Goal: Book appointment/travel/reservation

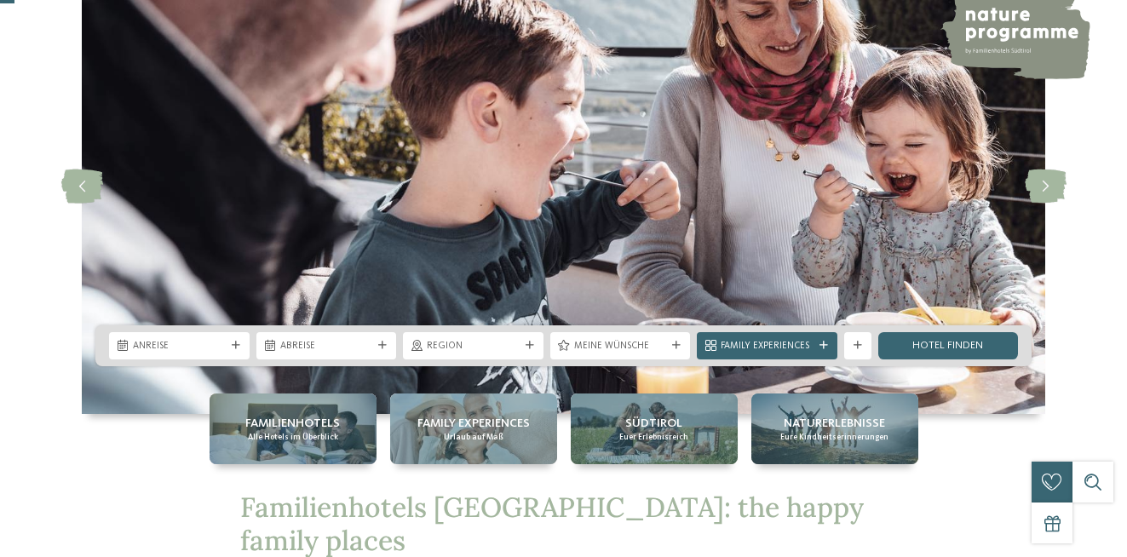
scroll to position [175, 0]
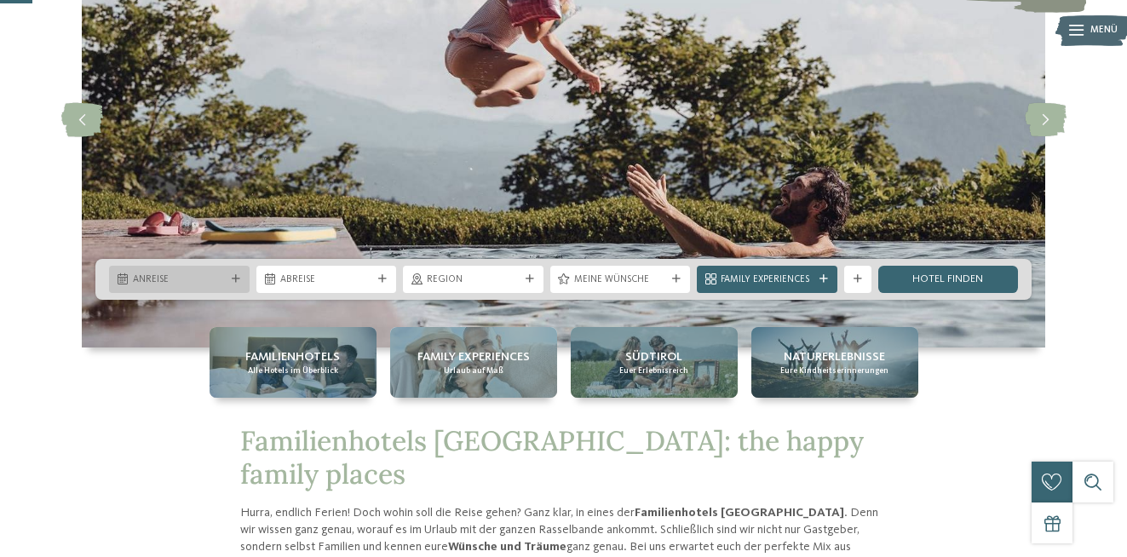
click at [199, 272] on div "Anreise" at bounding box center [179, 279] width 141 height 27
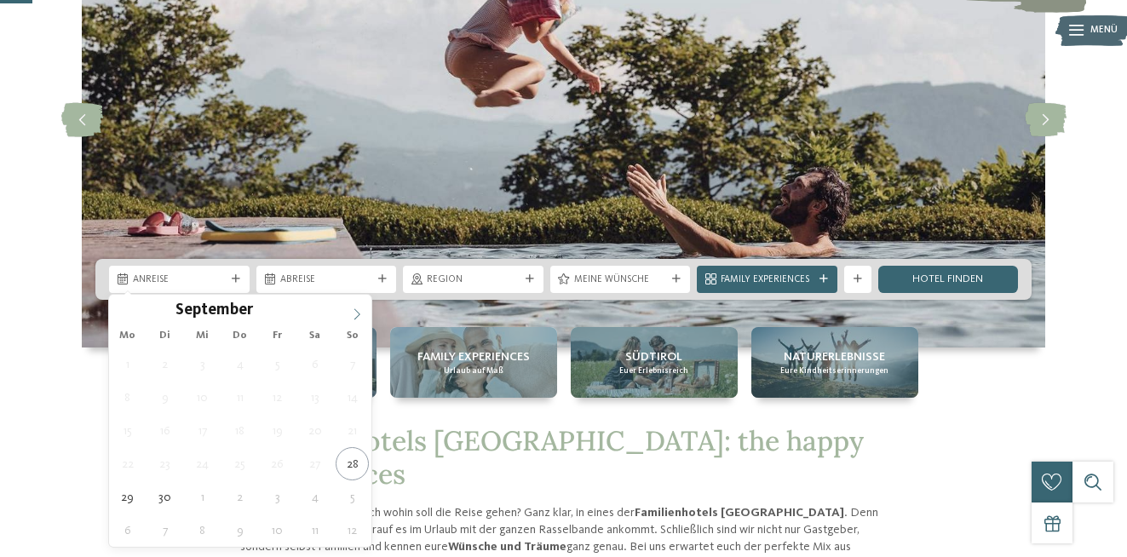
click at [356, 314] on icon at bounding box center [357, 314] width 12 height 12
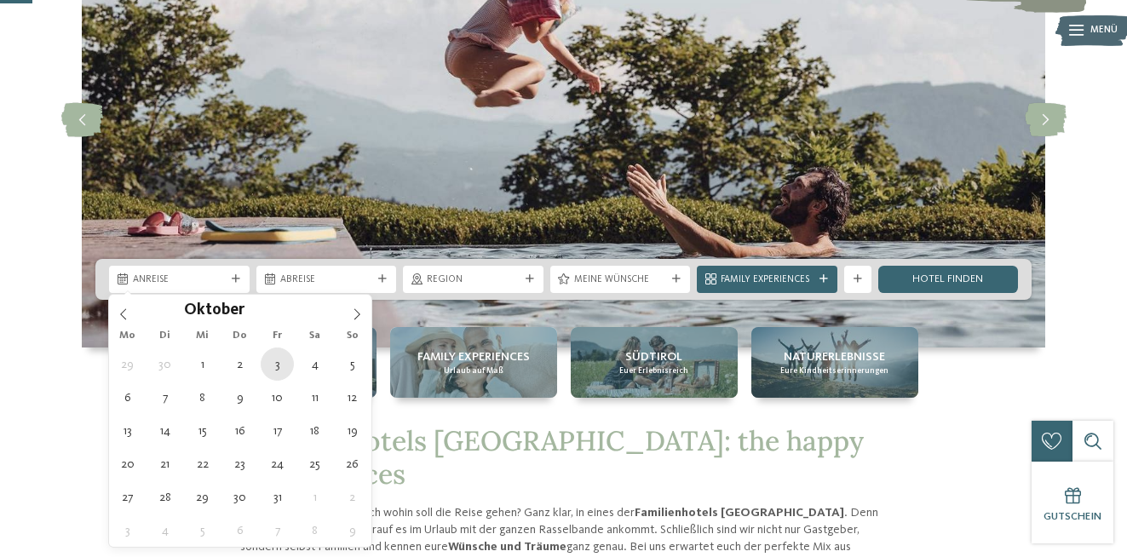
type div "03.10.2025"
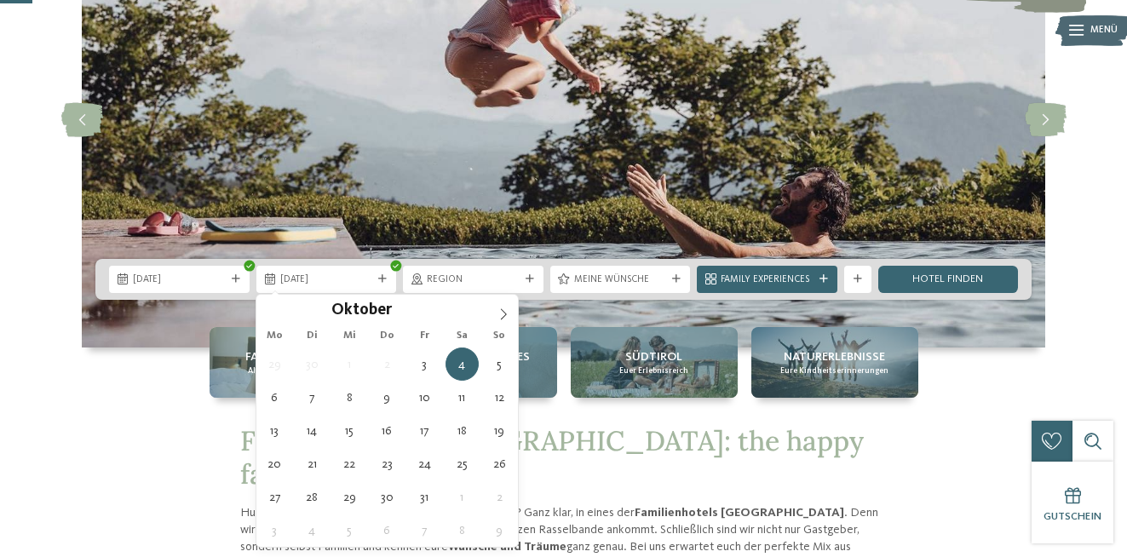
type div "10.10.2025"
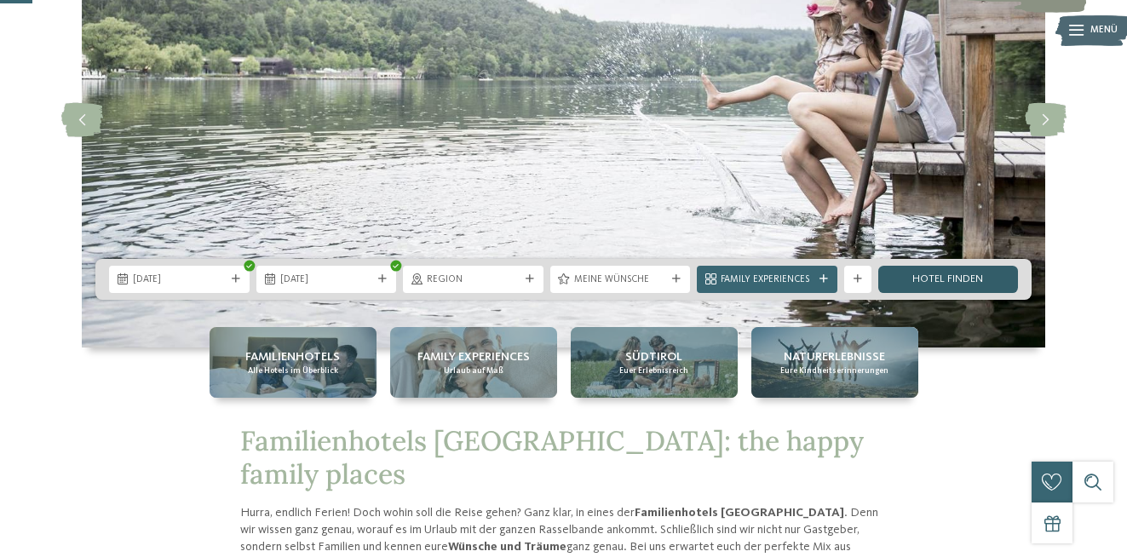
click at [967, 284] on link "Hotel finden" at bounding box center [948, 279] width 141 height 27
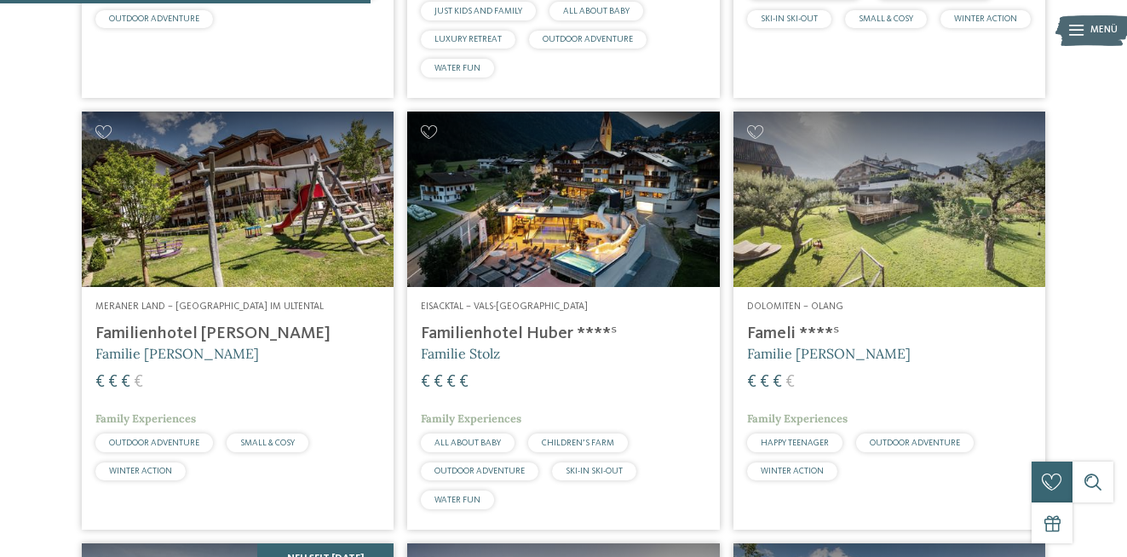
scroll to position [1258, 0]
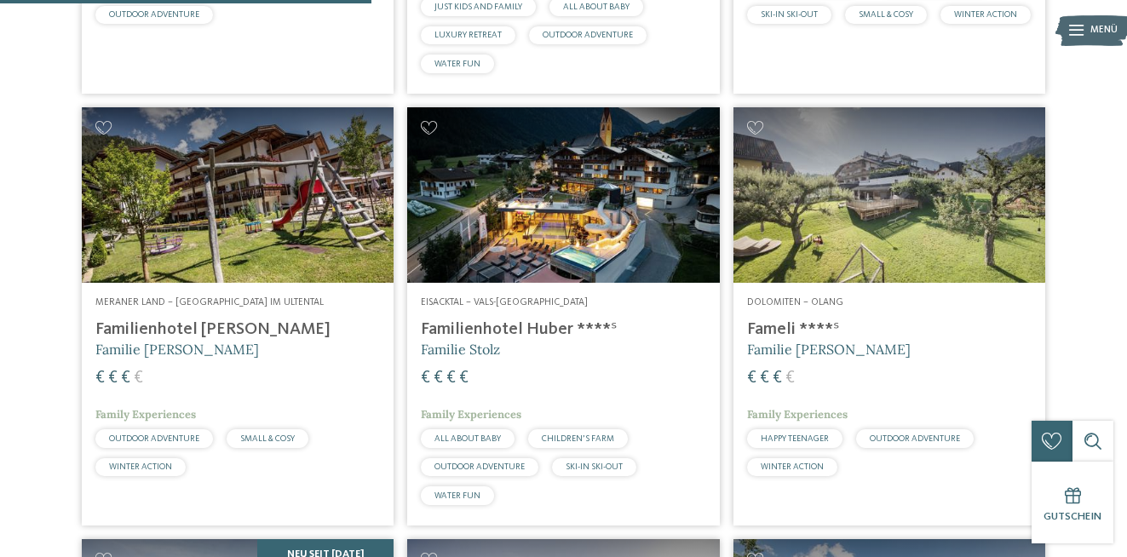
click at [937, 232] on img at bounding box center [889, 194] width 312 height 175
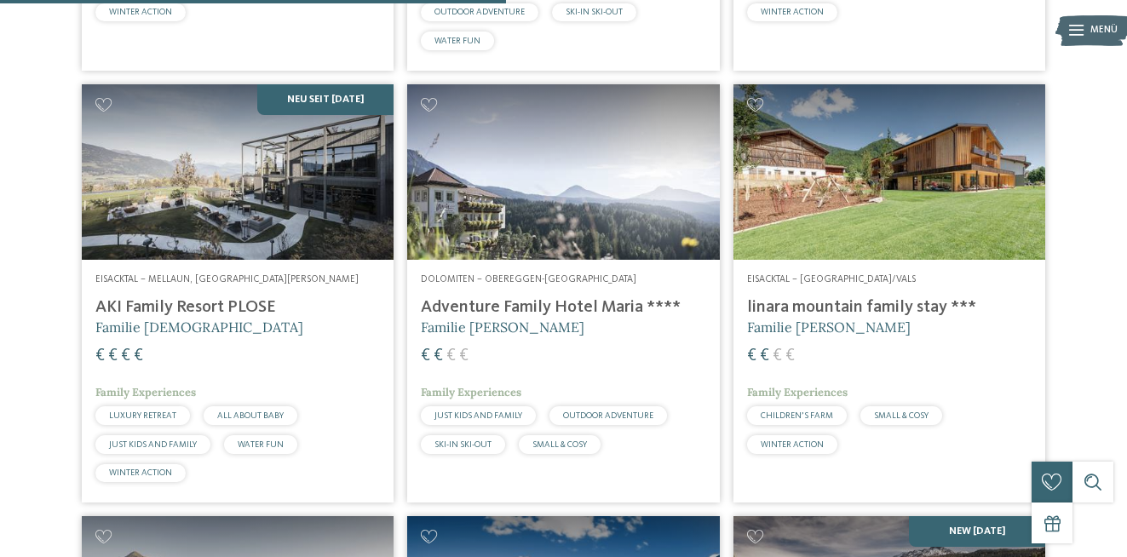
scroll to position [1722, 0]
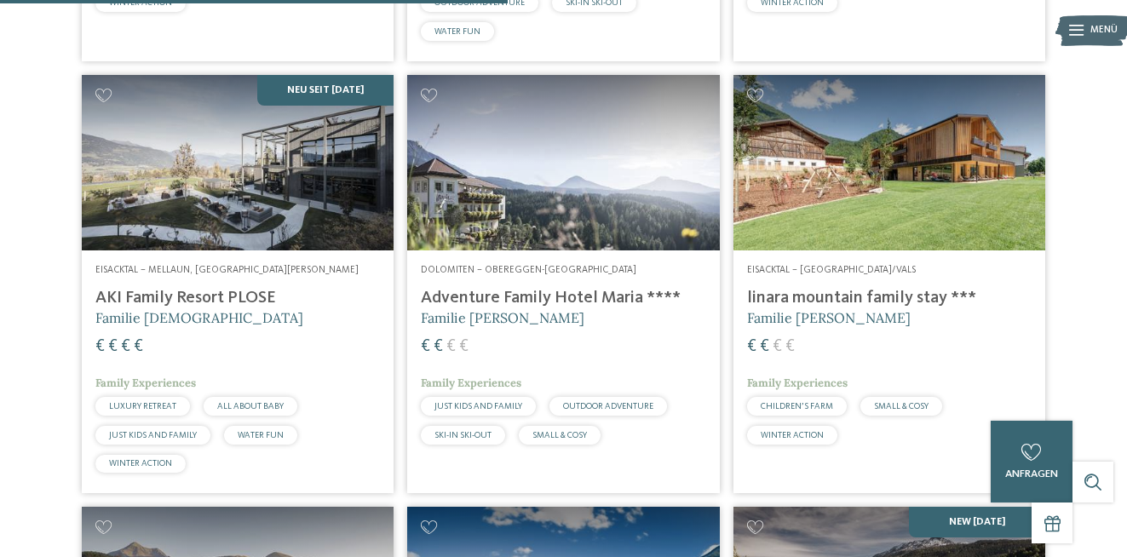
click at [566, 185] on img at bounding box center [563, 162] width 312 height 175
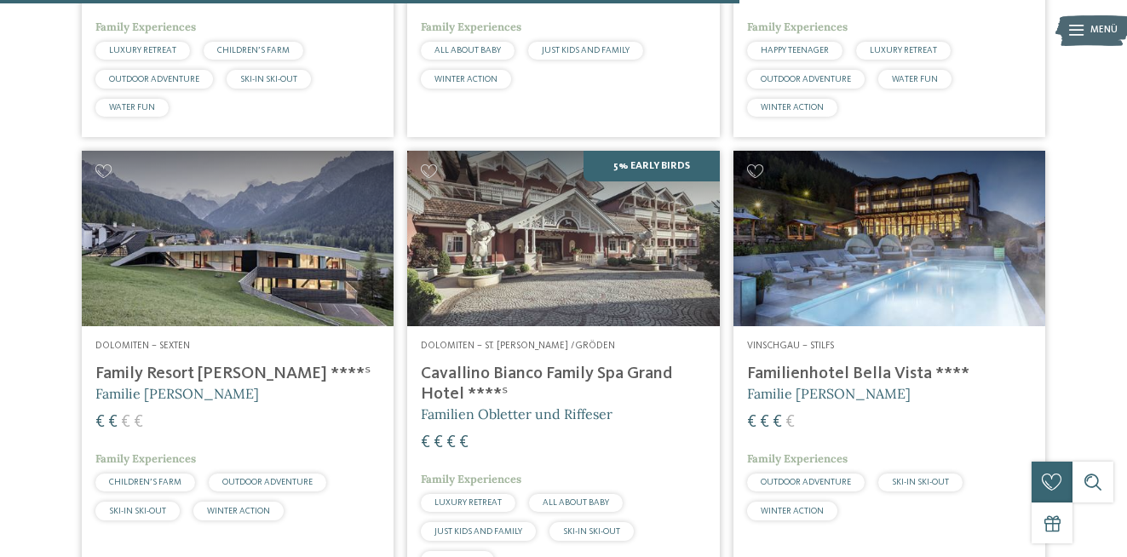
scroll to position [2512, 0]
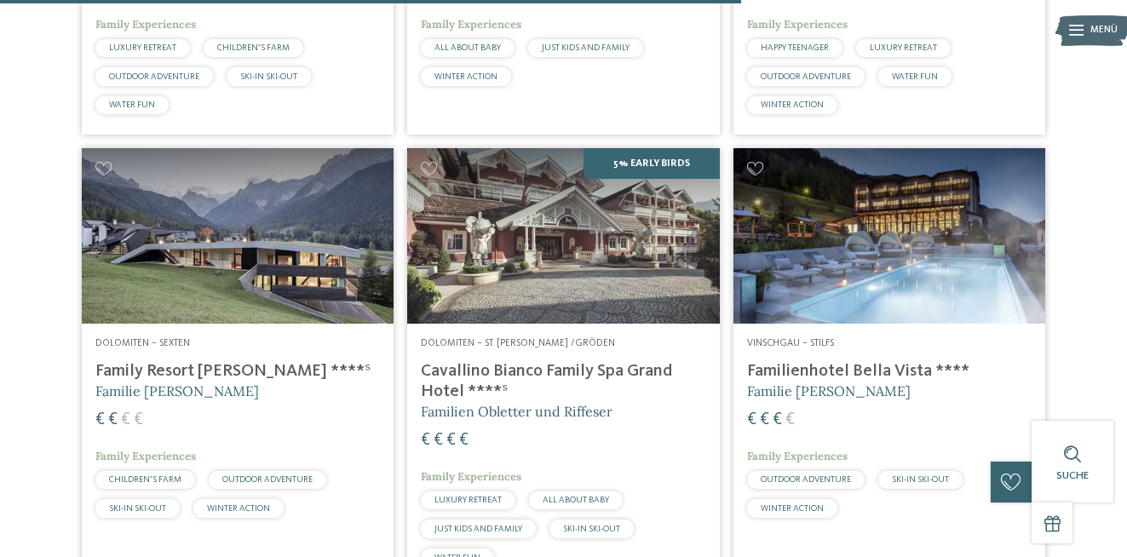
click at [195, 279] on img at bounding box center [238, 235] width 312 height 175
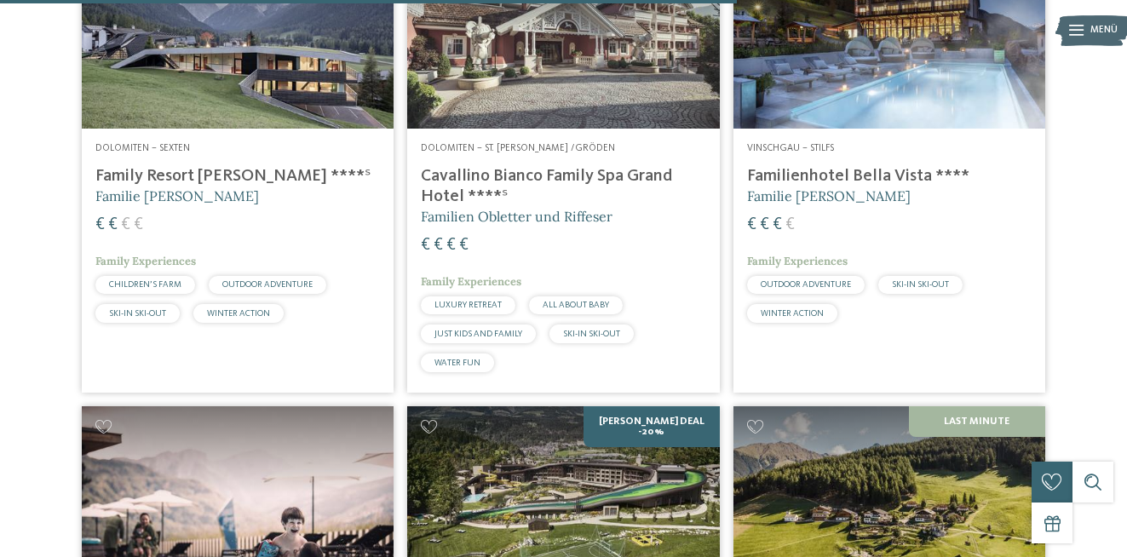
scroll to position [2497, 0]
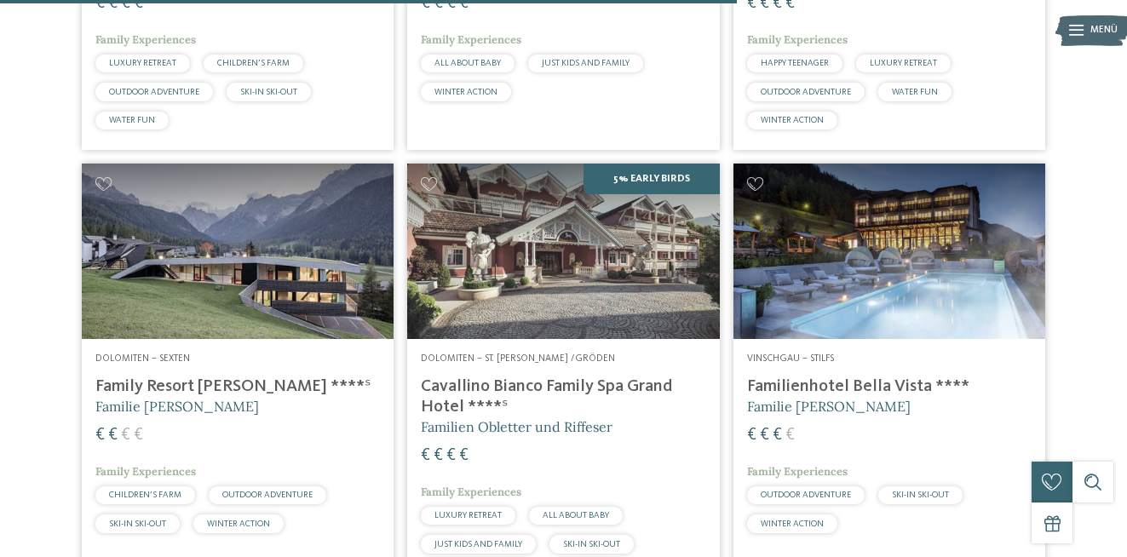
click at [263, 245] on img at bounding box center [238, 251] width 312 height 175
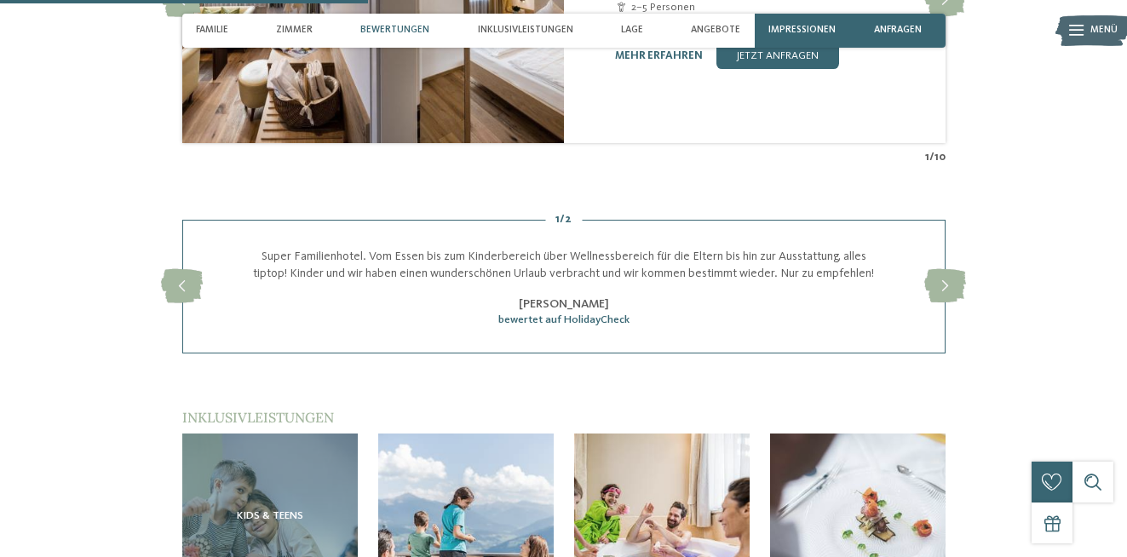
scroll to position [1598, 0]
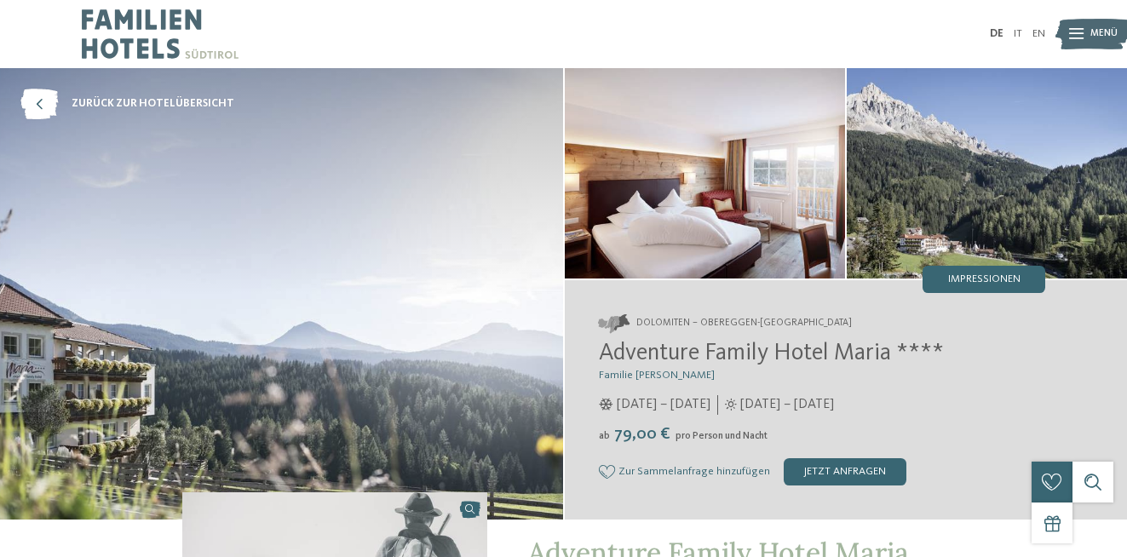
click at [301, 298] on img at bounding box center [281, 293] width 563 height 451
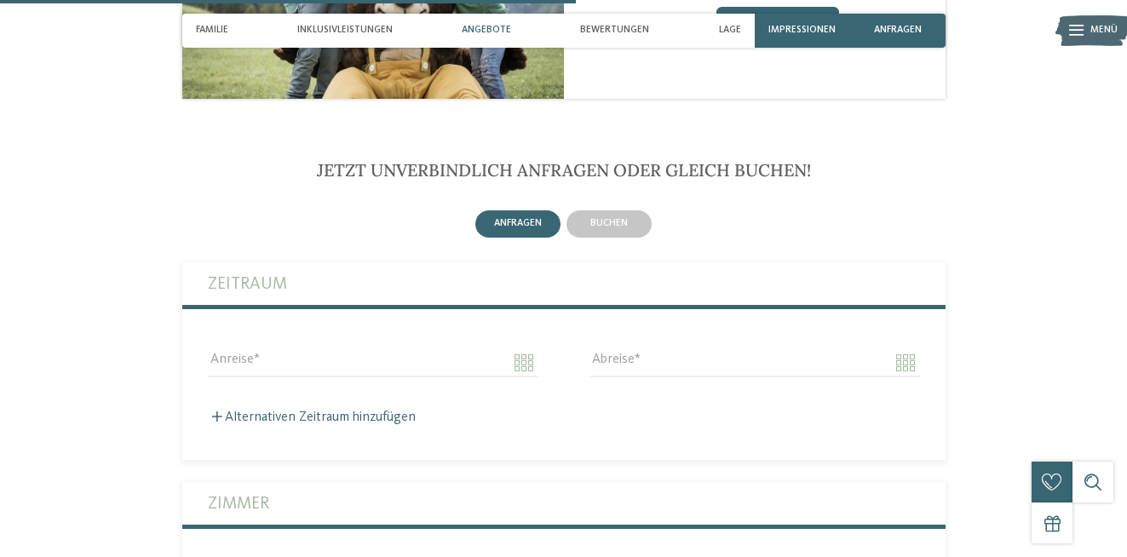
scroll to position [3183, 0]
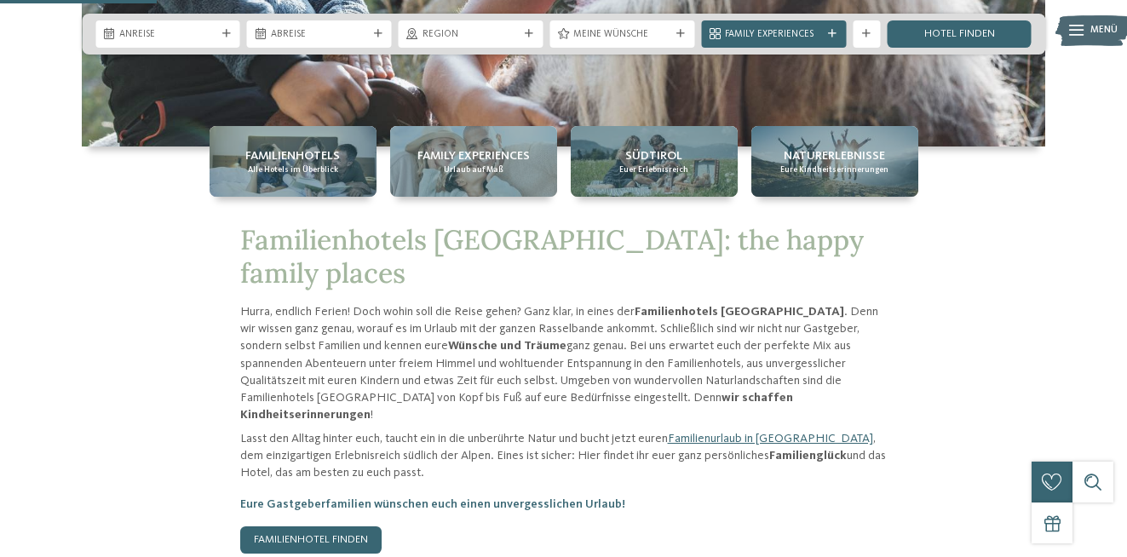
scroll to position [1066, 0]
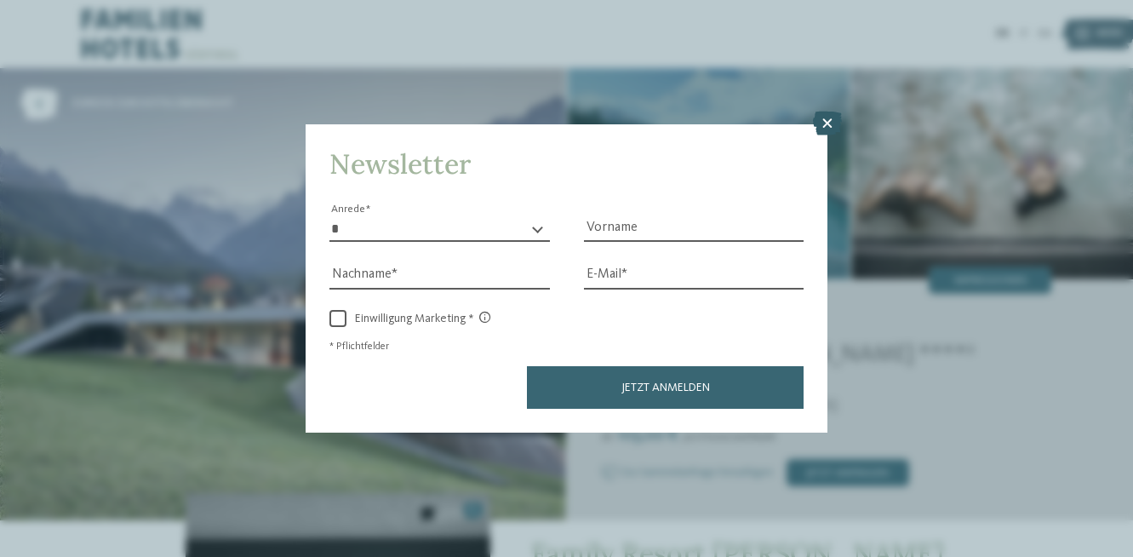
click at [834, 135] on icon at bounding box center [827, 124] width 29 height 24
